Goal: Task Accomplishment & Management: Use online tool/utility

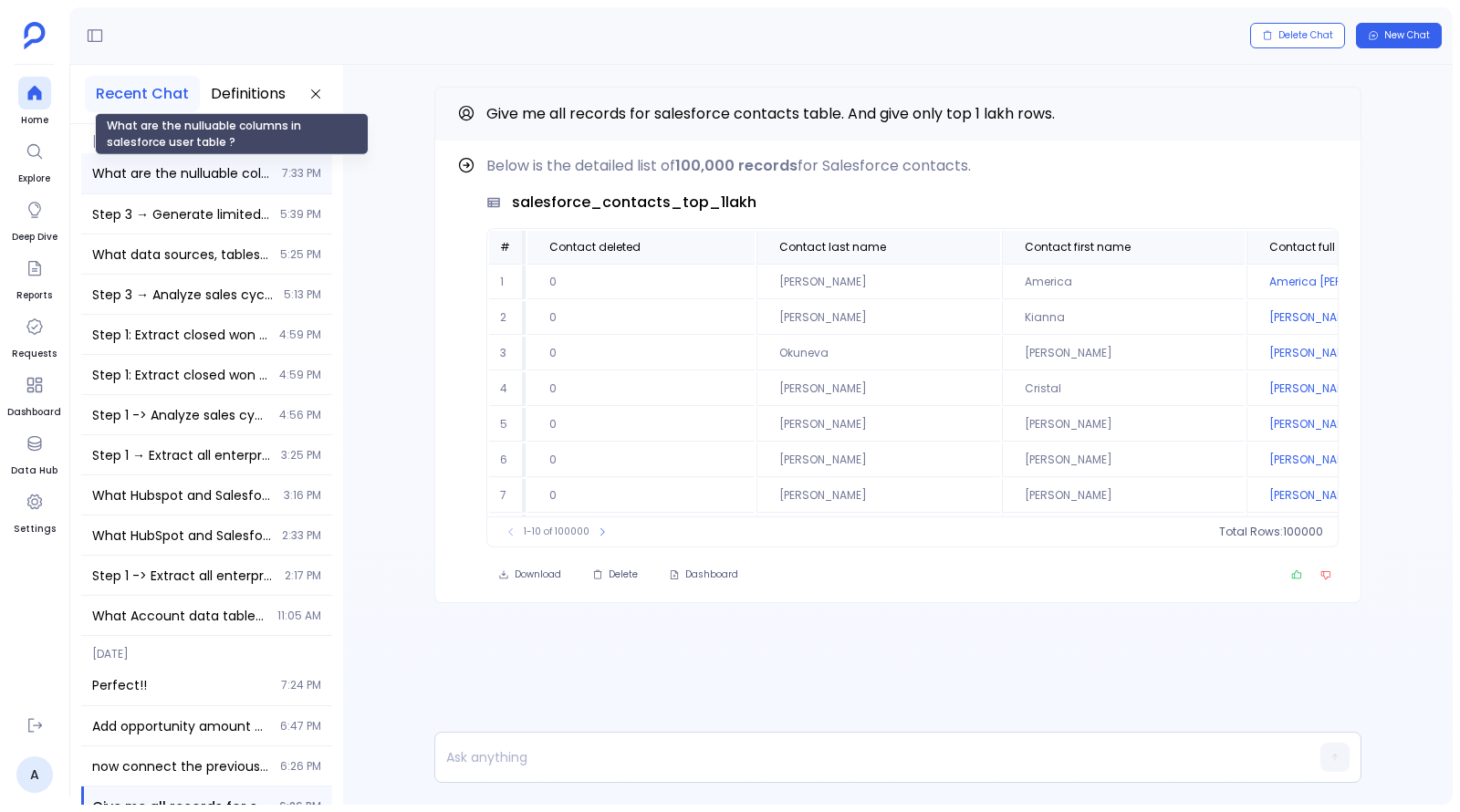
click at [185, 181] on span "What are the nulluable columns in salesforce user table ?" at bounding box center [181, 174] width 179 height 18
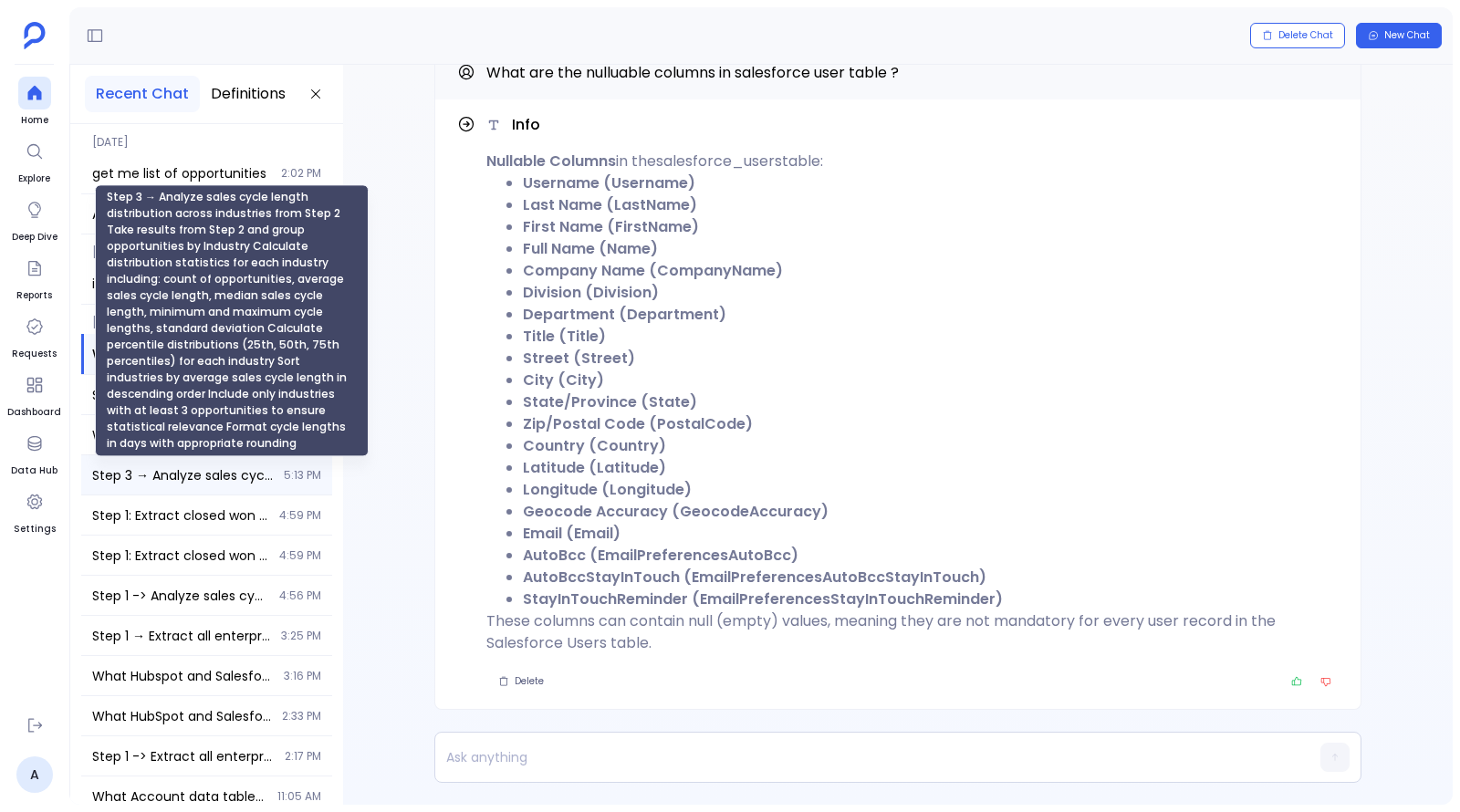
click at [193, 477] on span "Step 3 → Analyze sales cycle length distribution across industries from Step 2 …" at bounding box center [182, 475] width 180 height 18
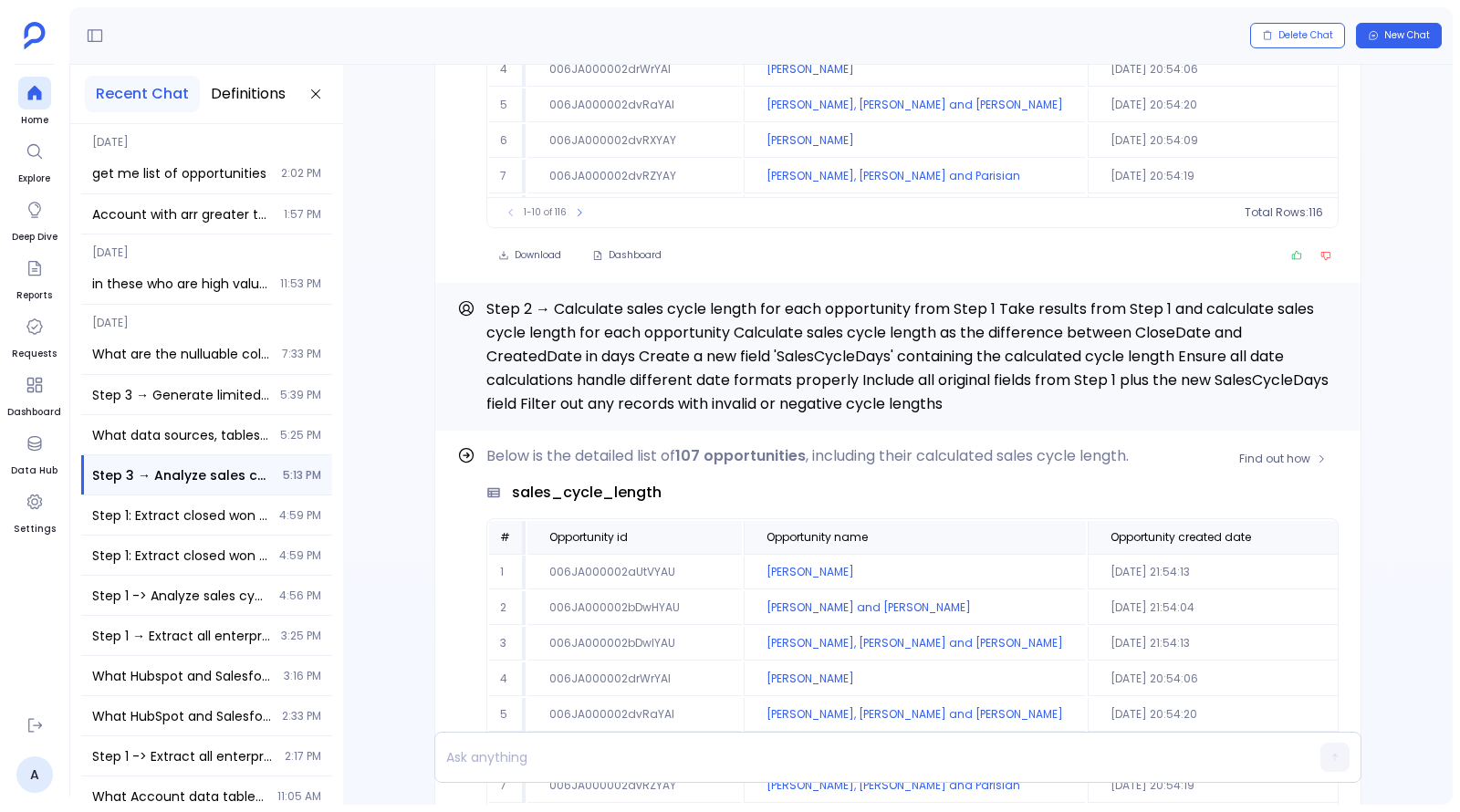
scroll to position [-963, 0]
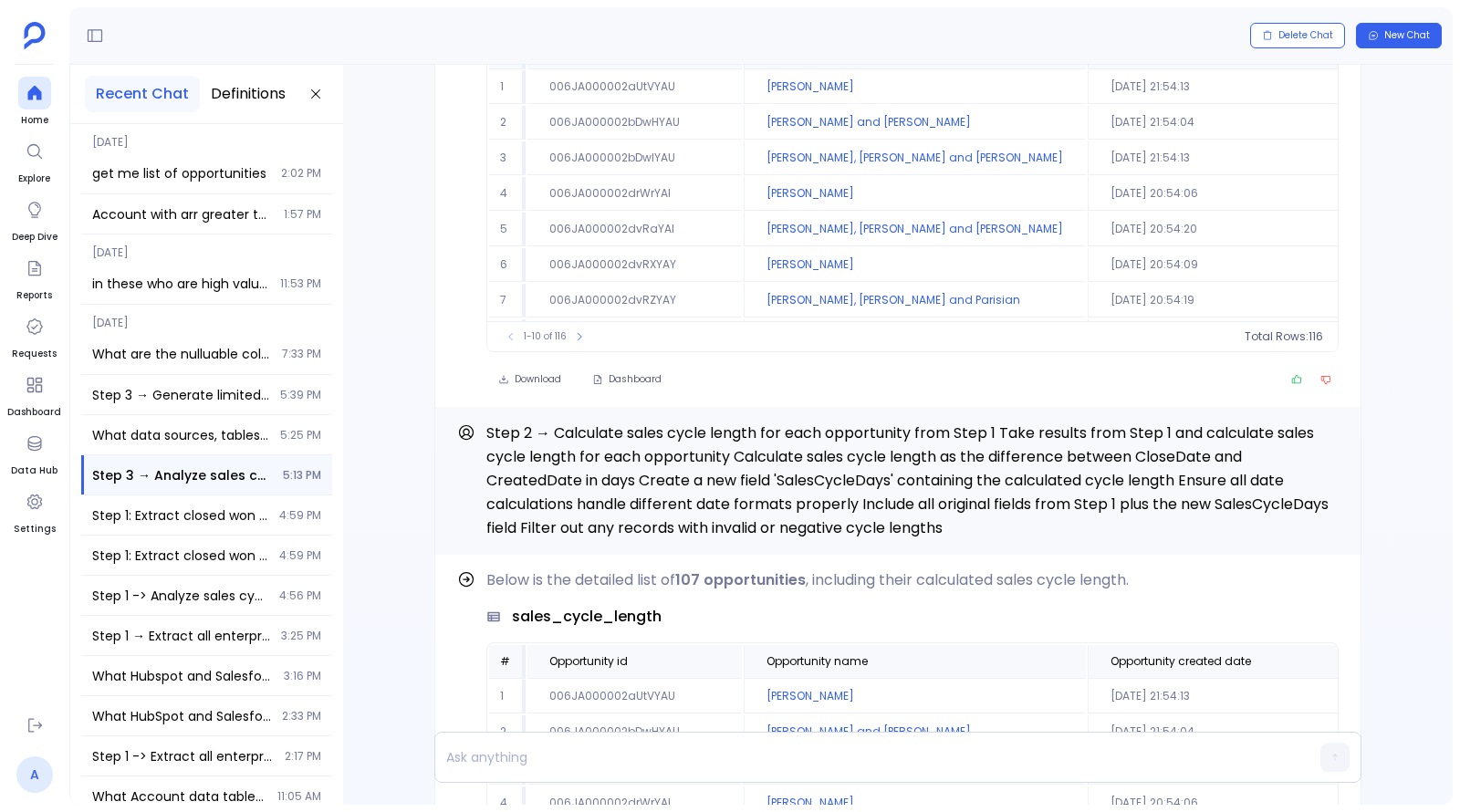
click at [40, 774] on link "A" at bounding box center [34, 774] width 36 height 36
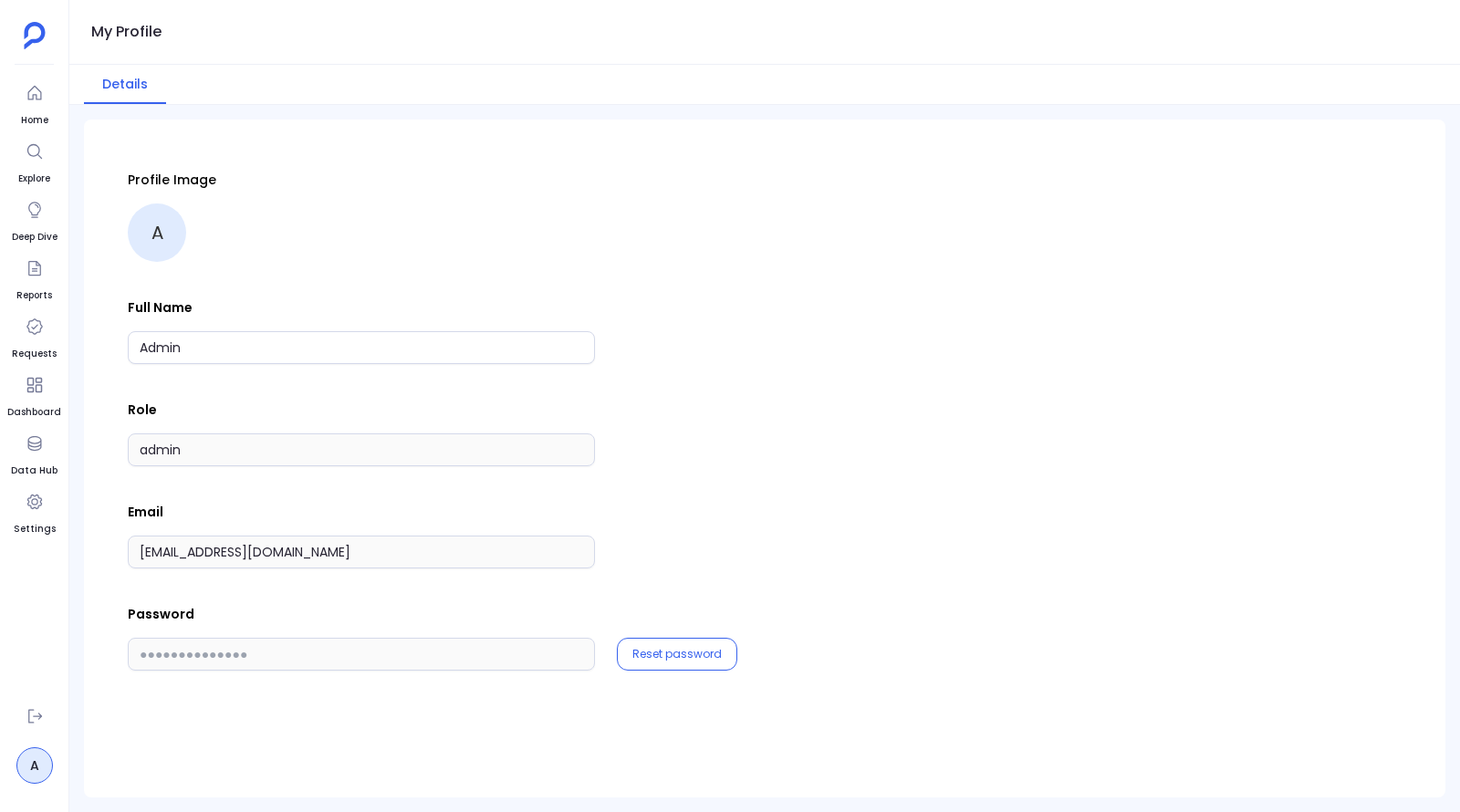
click at [43, 627] on ul "Home Explore Deep Dive Reports Requests Dashboard Data Hub Settings" at bounding box center [34, 384] width 54 height 614
click at [45, 104] on div at bounding box center [35, 93] width 33 height 33
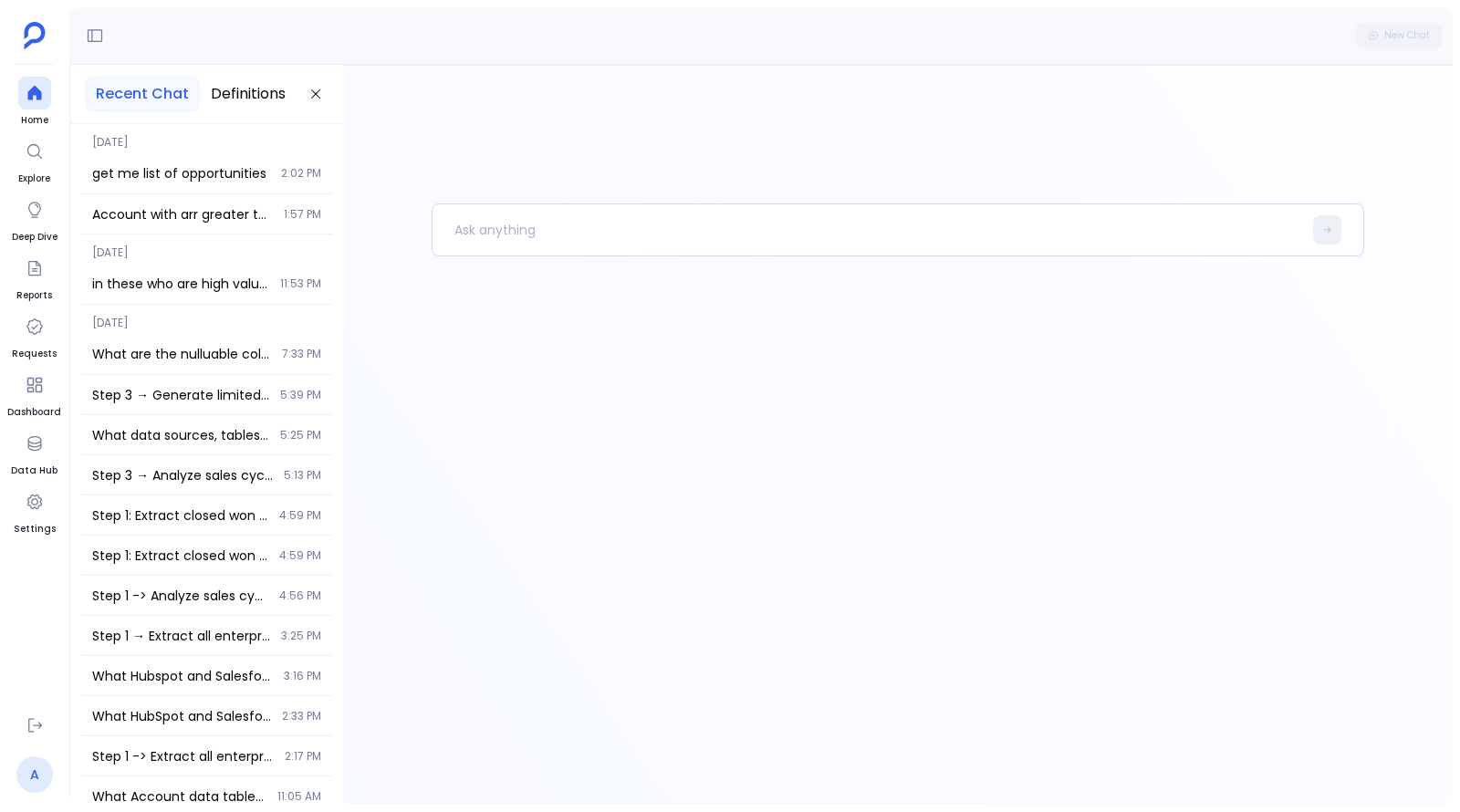
click at [31, 780] on link "A" at bounding box center [34, 774] width 36 height 36
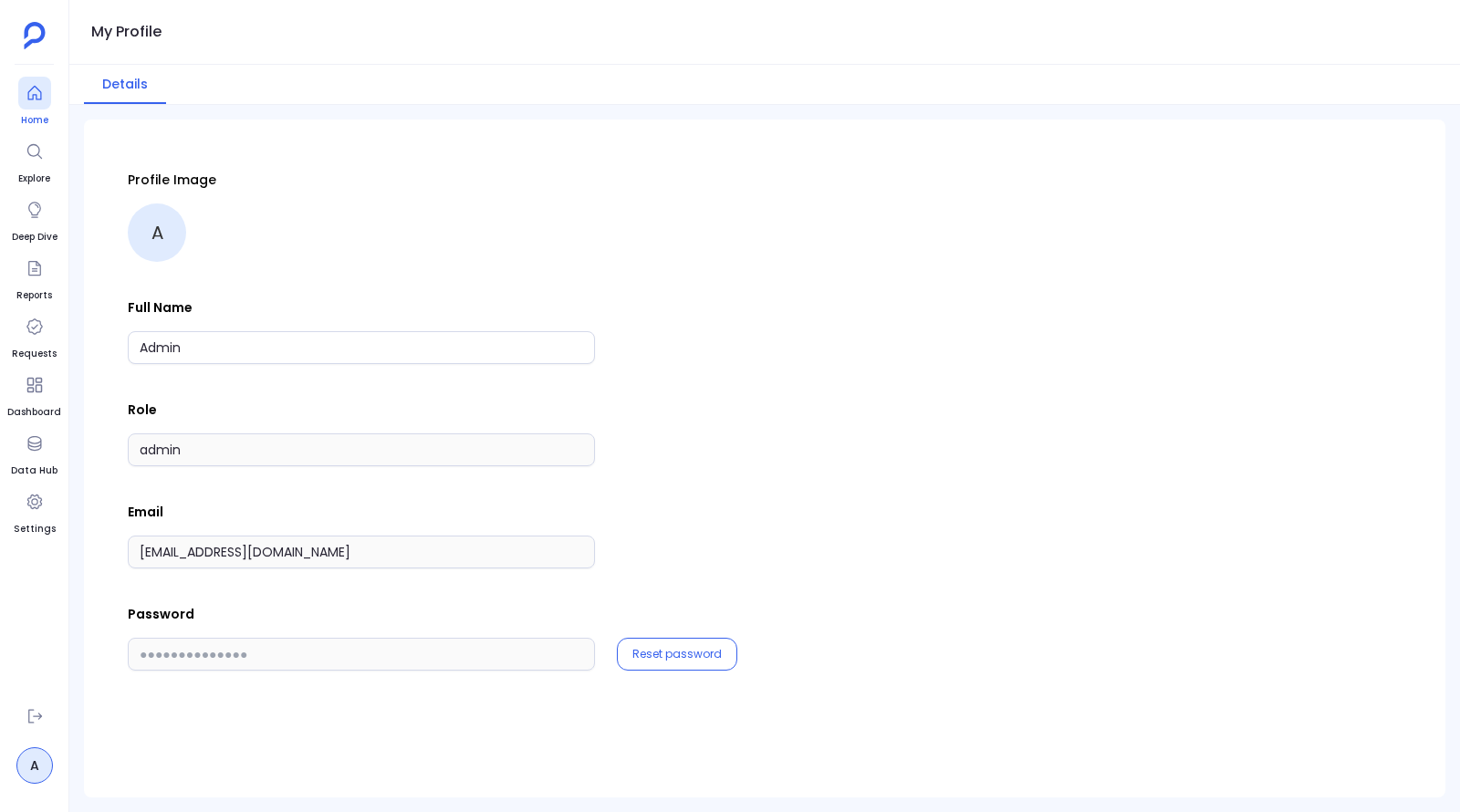
click at [34, 105] on div at bounding box center [35, 93] width 33 height 33
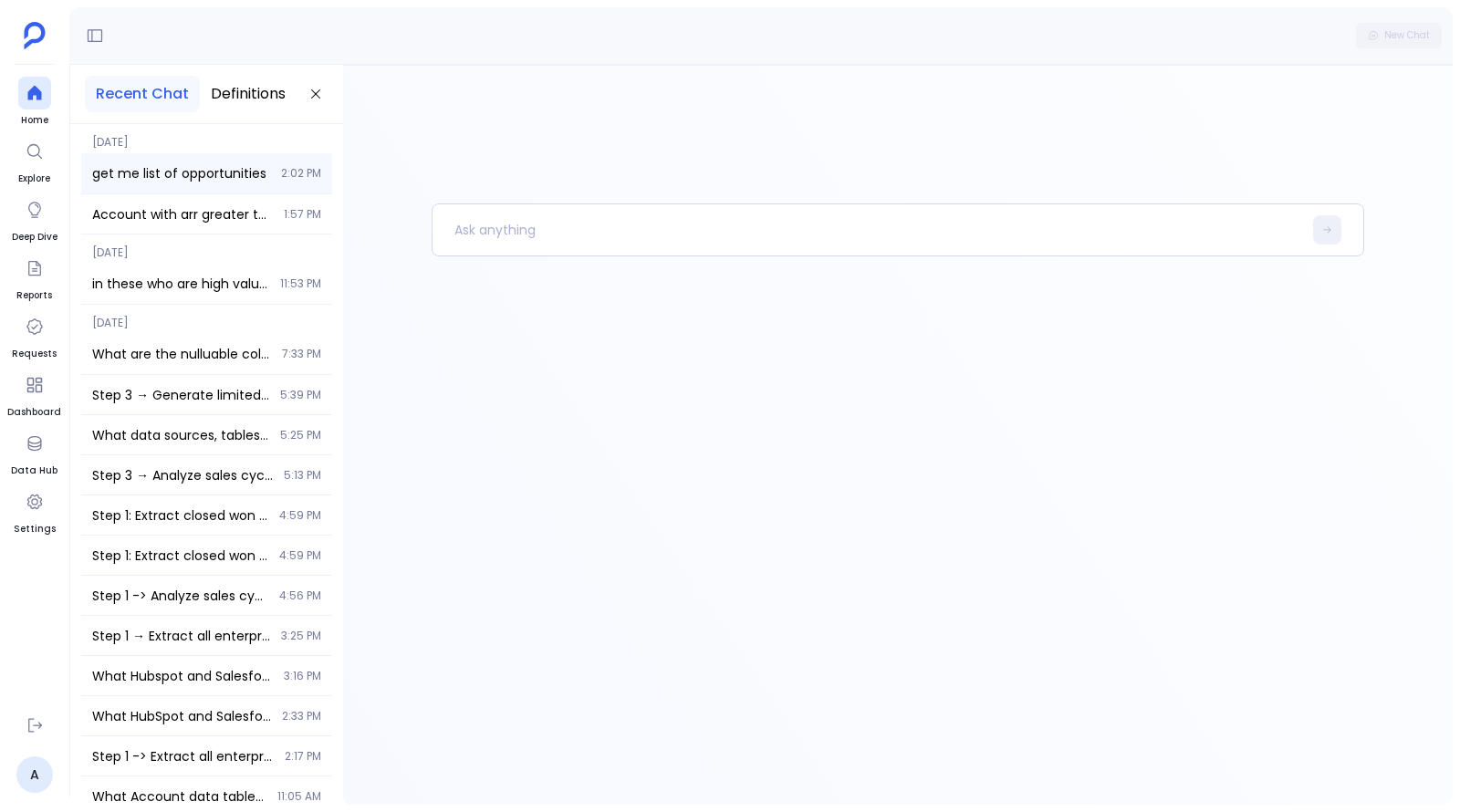
click at [266, 183] on div "get me list of opportunities 2:02 PM" at bounding box center [206, 173] width 251 height 40
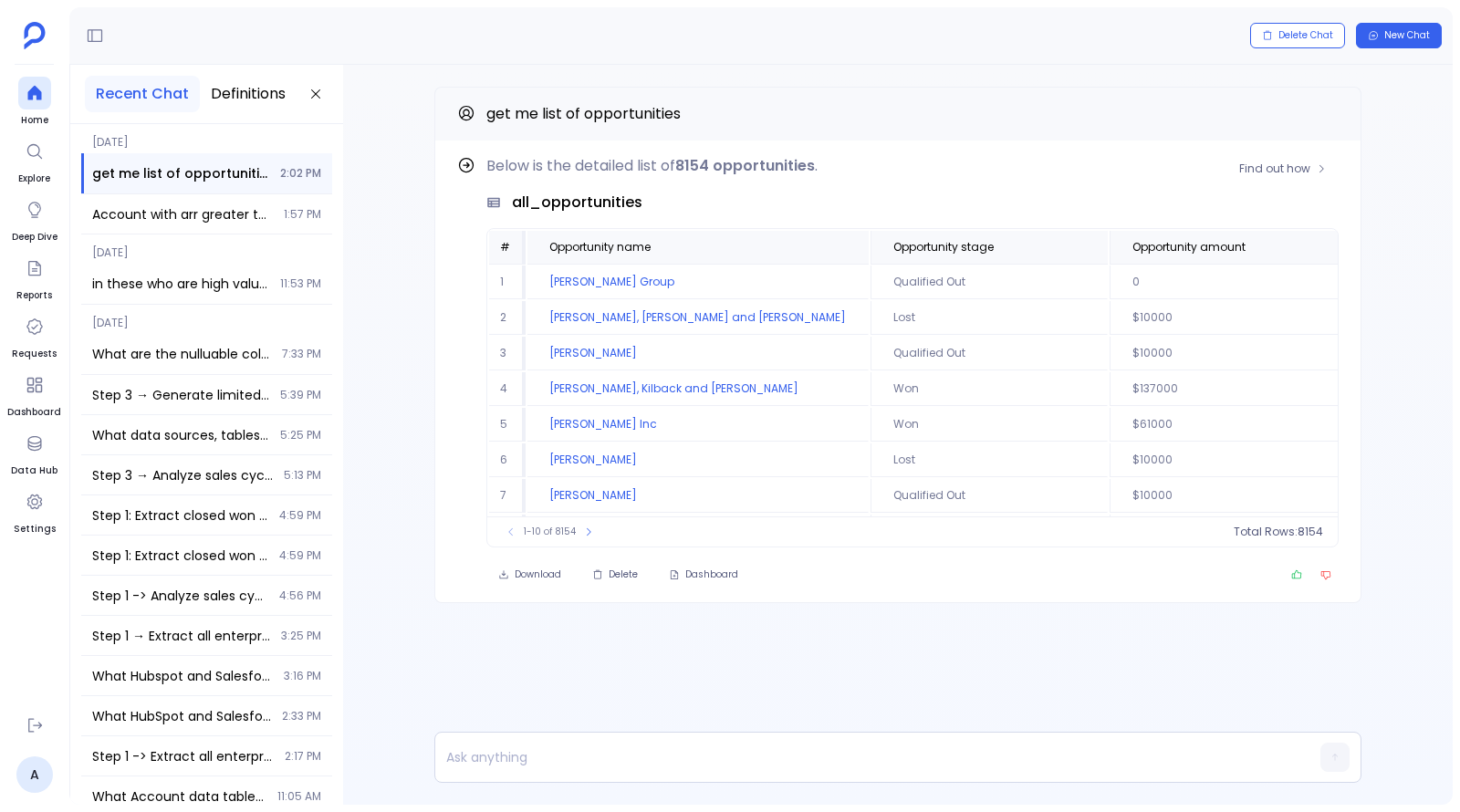
scroll to position [2, 0]
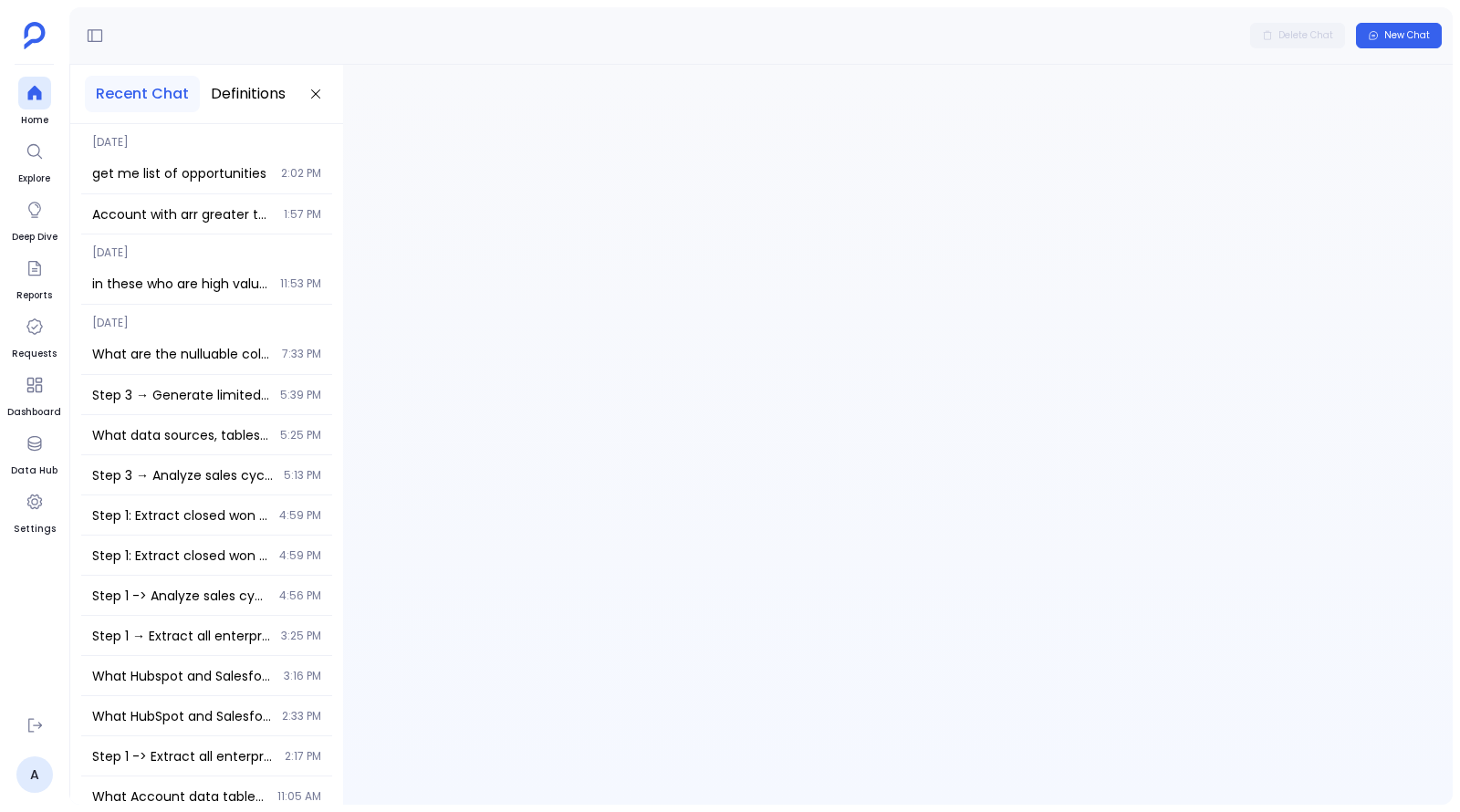
click at [890, 374] on div "Conversation not found Conversación no encontrada Conversazione non trovata Con…" at bounding box center [898, 435] width 1110 height 740
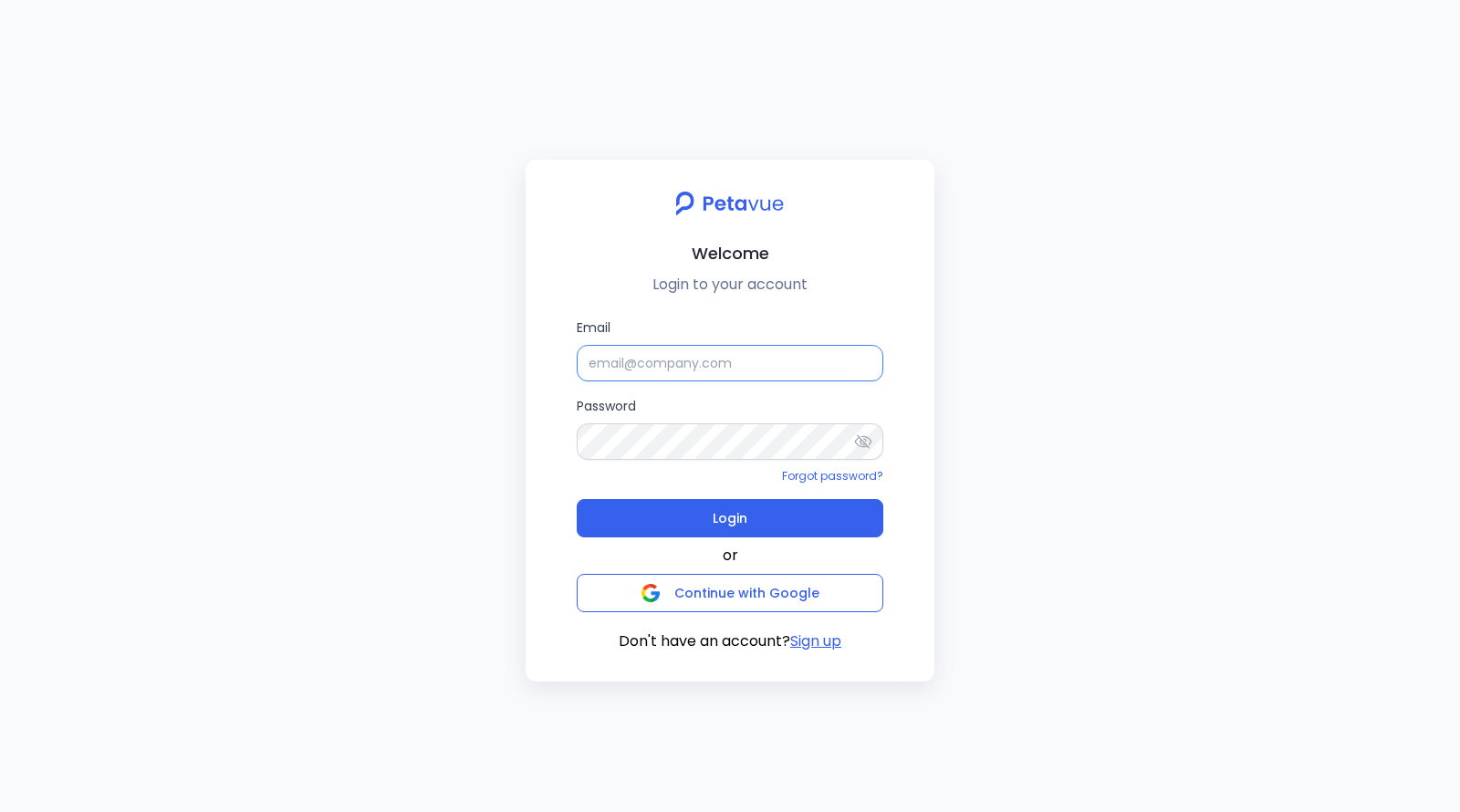
type input "[EMAIL_ADDRESS][DOMAIN_NAME]"
click at [770, 352] on input "[EMAIL_ADDRESS][DOMAIN_NAME]" at bounding box center [729, 363] width 306 height 36
type input "[EMAIL_ADDRESS][DOMAIN_NAME]"
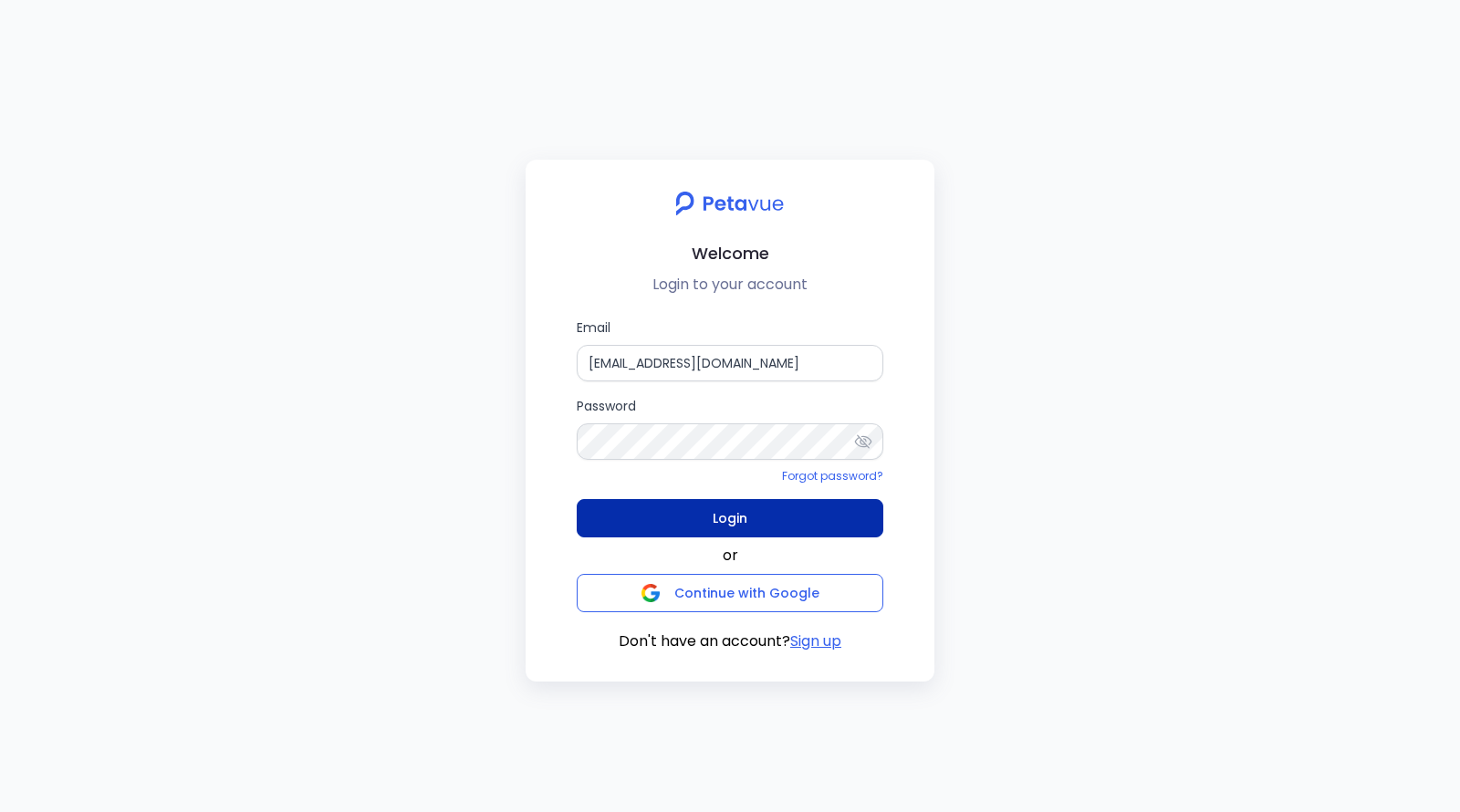
click at [773, 524] on button "Login" at bounding box center [729, 518] width 306 height 38
